Goal: Task Accomplishment & Management: Use online tool/utility

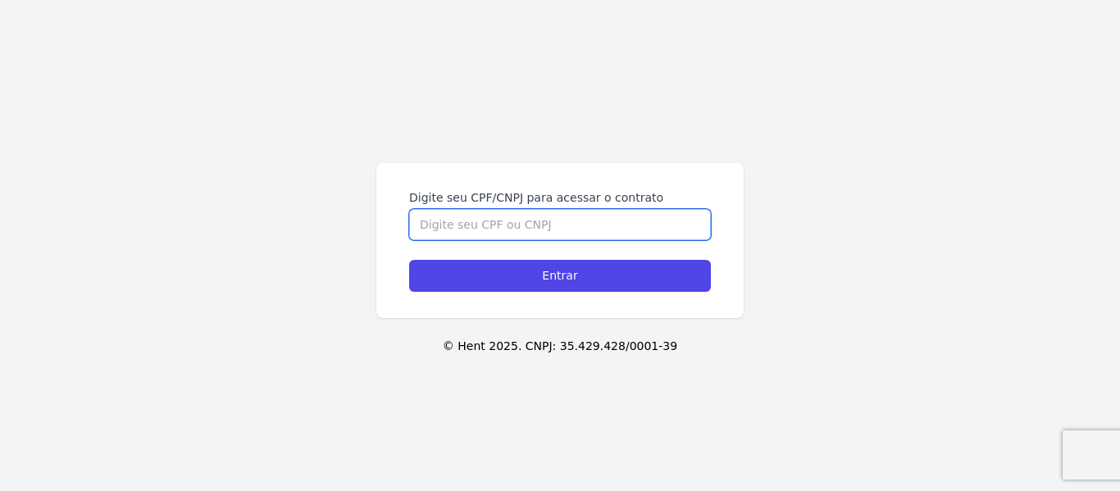
click at [495, 226] on input "Digite seu CPF/CNPJ para acessar o contrato" at bounding box center [560, 224] width 302 height 31
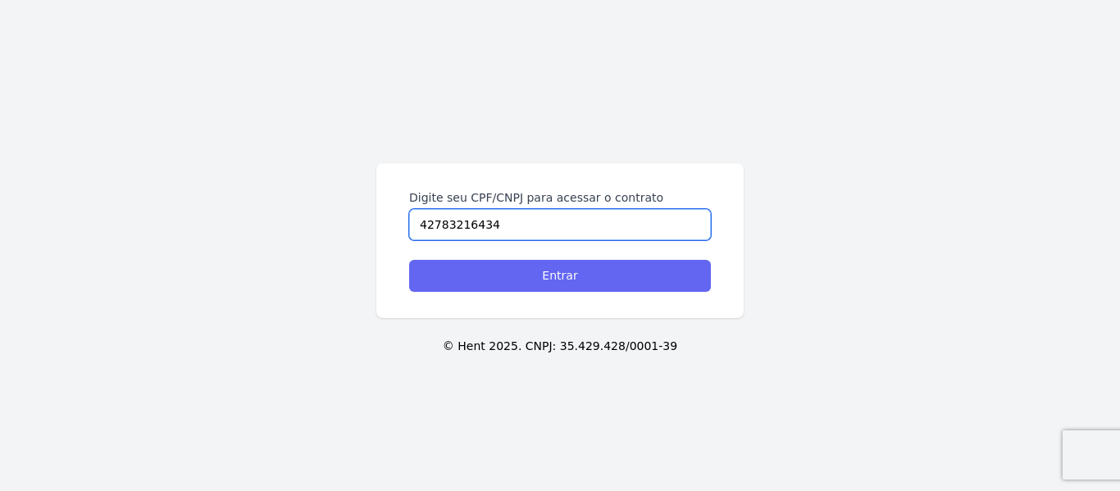
type input "42783216434"
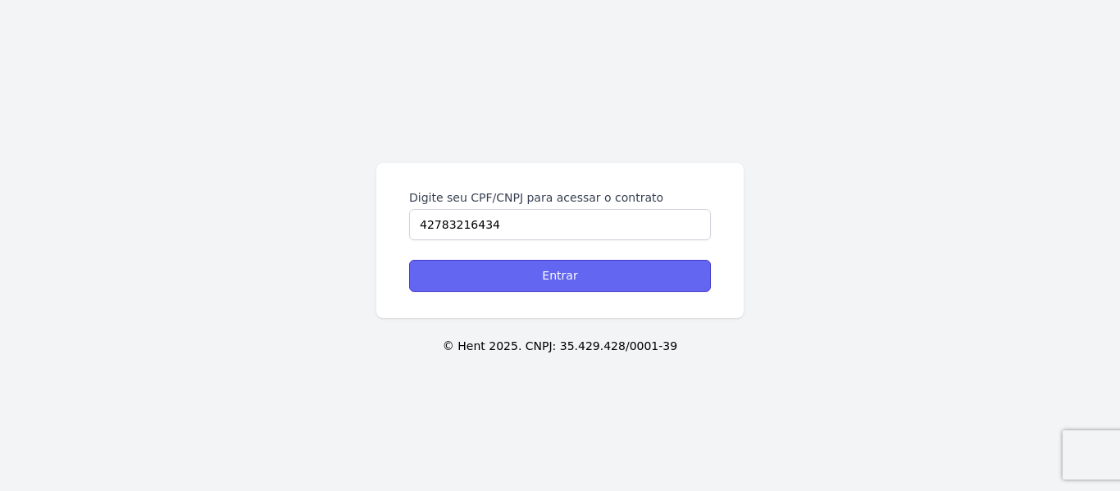
click at [568, 285] on input "Entrar" at bounding box center [560, 276] width 302 height 32
